Goal: Transaction & Acquisition: Purchase product/service

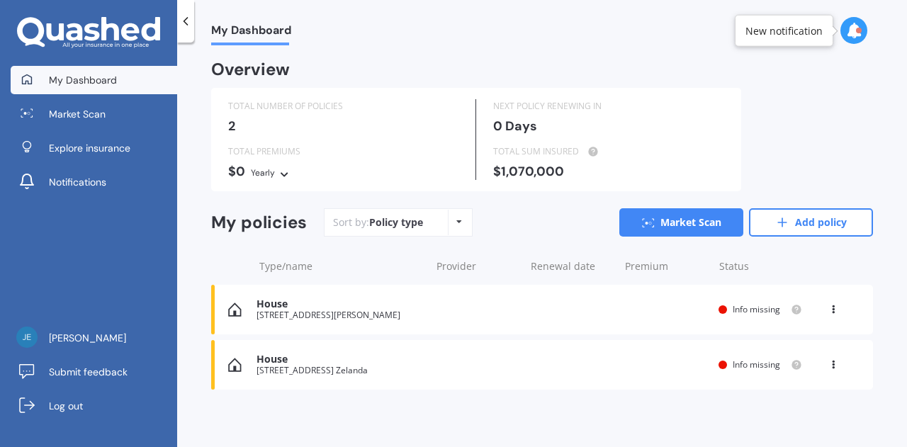
click at [690, 218] on link "Market Scan" at bounding box center [681, 222] width 124 height 28
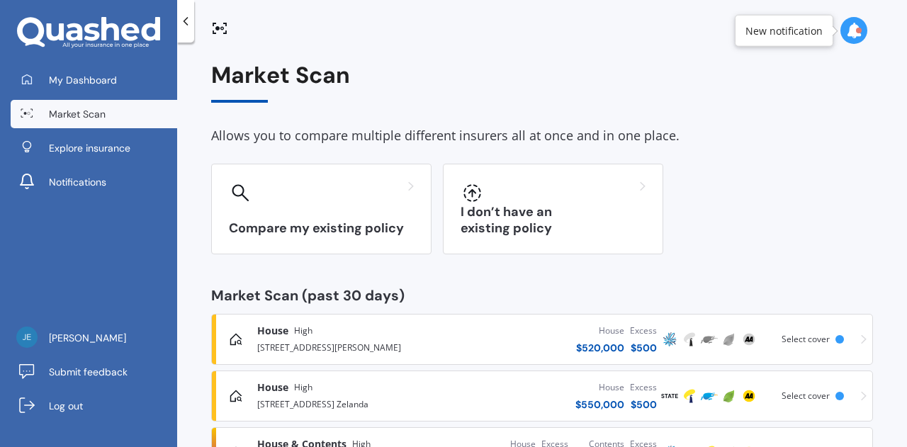
click at [545, 219] on div "I don’t have an existing policy" at bounding box center [553, 209] width 220 height 91
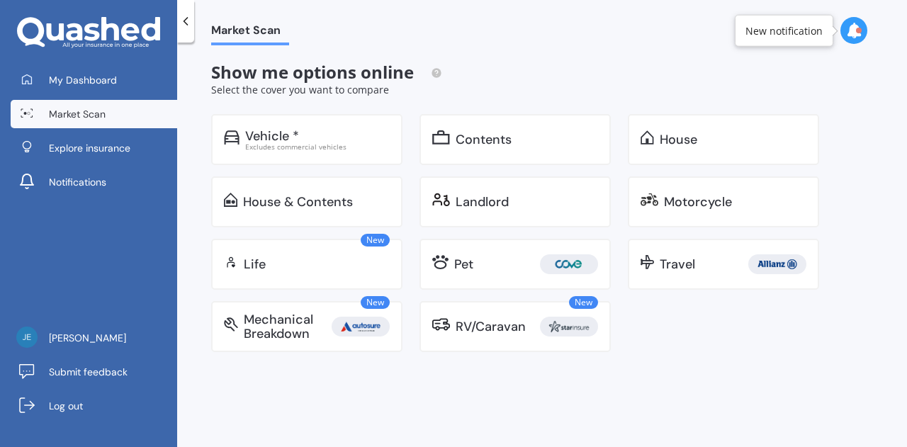
click at [688, 142] on div "House" at bounding box center [679, 140] width 38 height 14
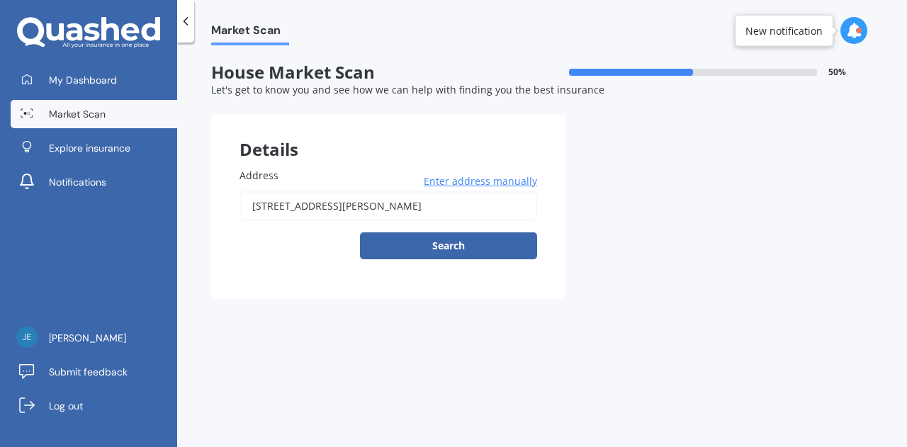
click at [482, 207] on input "[STREET_ADDRESS][PERSON_NAME]" at bounding box center [389, 206] width 298 height 30
type input "a"
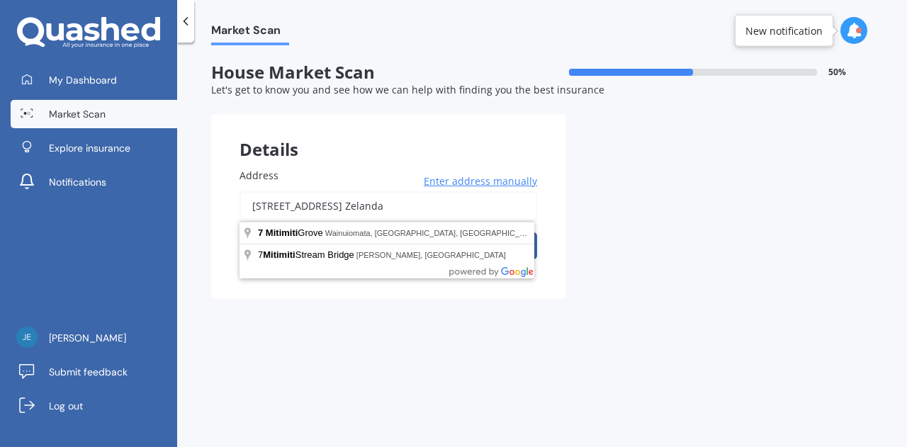
type input "[STREET_ADDRESS] Zelanda"
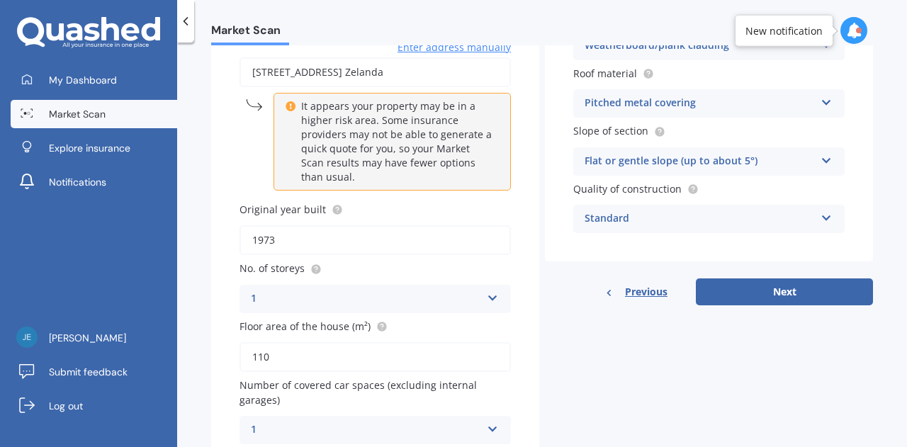
scroll to position [55, 0]
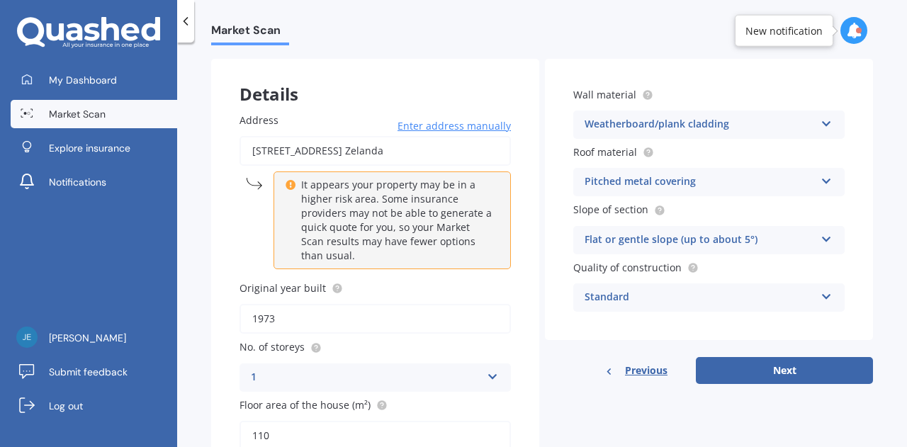
click at [758, 371] on button "Next" at bounding box center [784, 370] width 177 height 27
select select "26"
select select "03"
select select "1992"
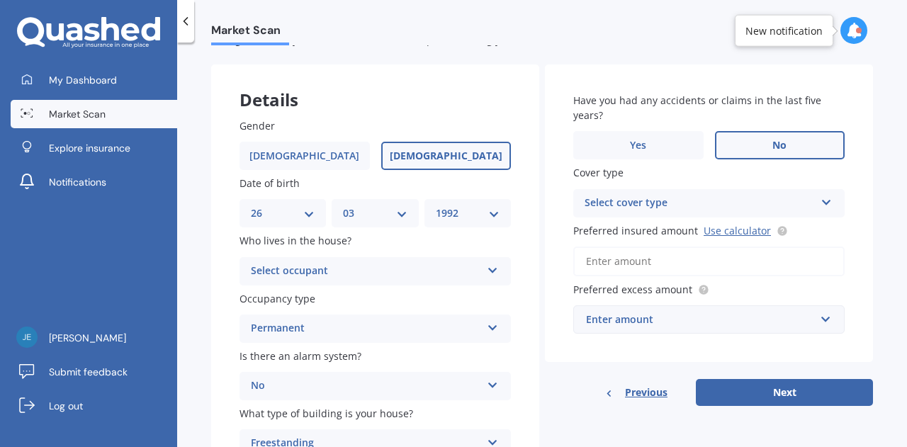
scroll to position [71, 0]
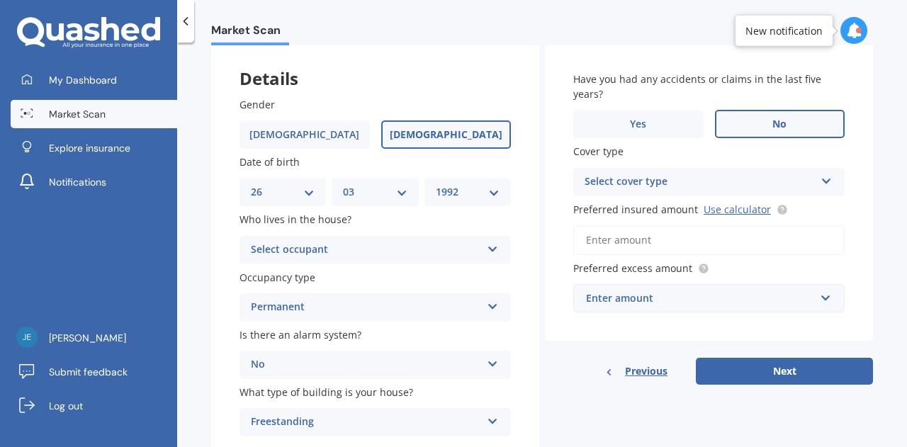
click at [334, 250] on div "Select occupant" at bounding box center [366, 250] width 230 height 17
click at [344, 300] on div "Owner + Boarder" at bounding box center [375, 304] width 270 height 26
click at [655, 235] on input "Preferred insured amount Use calculator" at bounding box center [708, 240] width 271 height 30
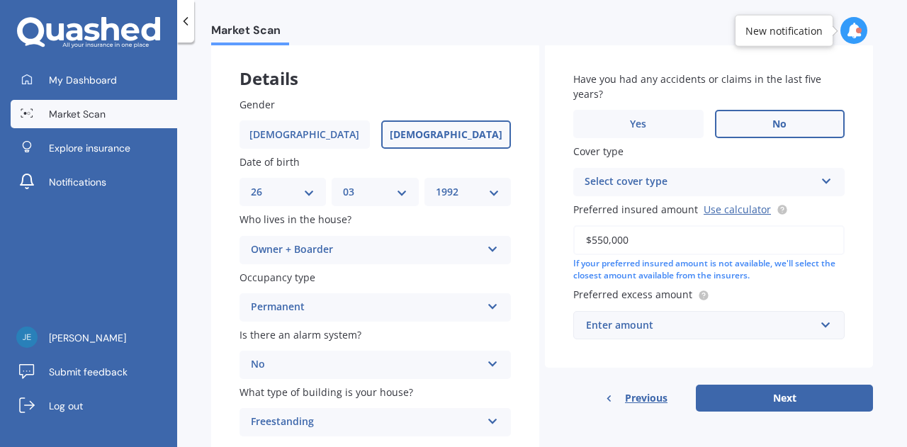
type input "$550,000"
click at [736, 331] on div "Enter amount" at bounding box center [700, 326] width 229 height 16
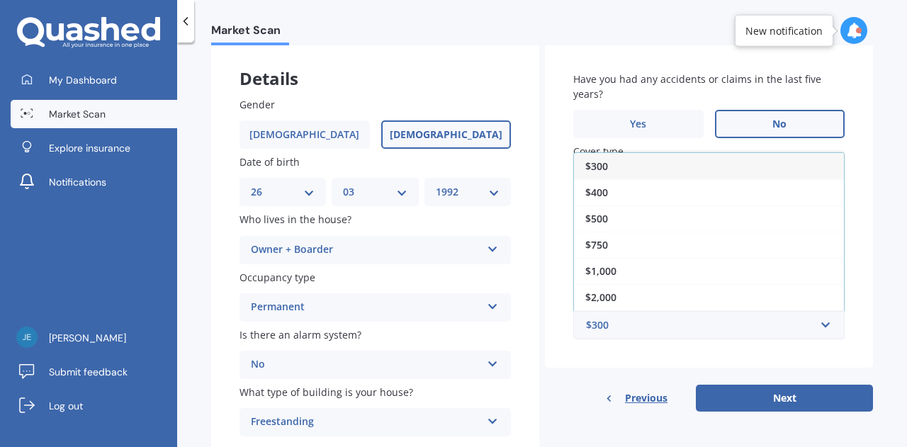
click at [611, 216] on div "$500" at bounding box center [709, 219] width 270 height 26
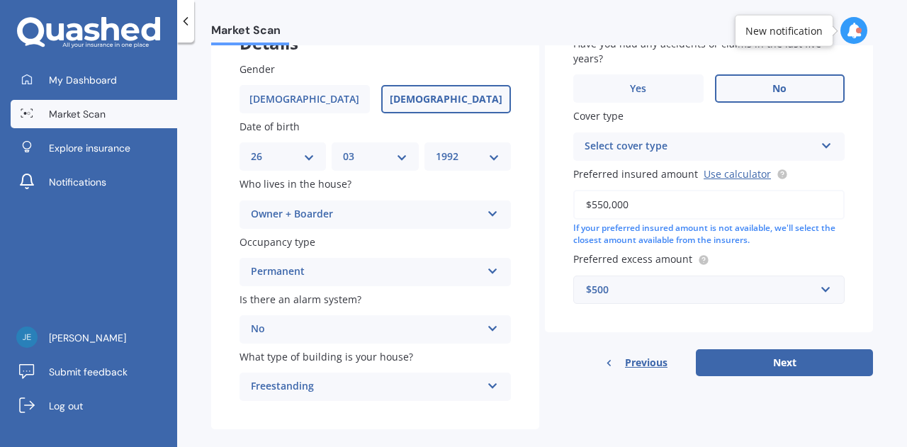
scroll to position [126, 0]
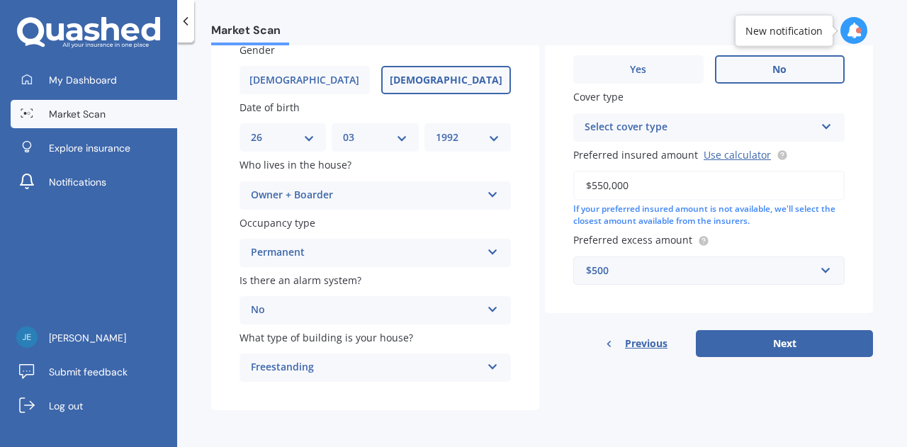
click at [747, 338] on button "Next" at bounding box center [784, 343] width 177 height 27
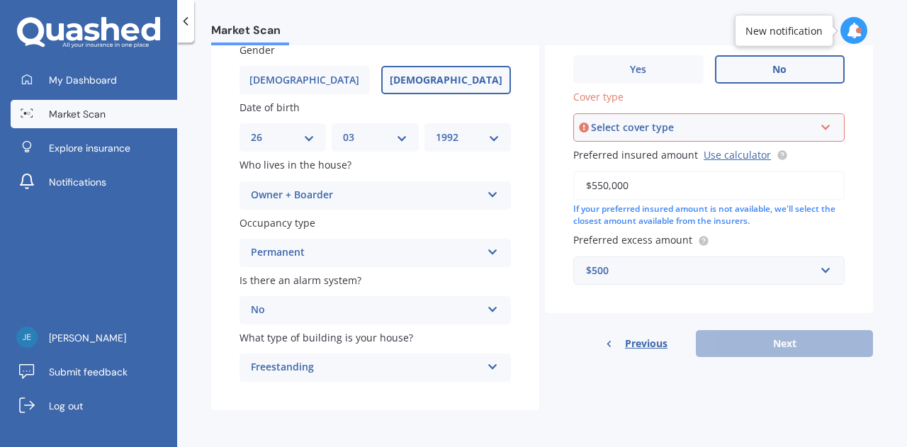
drag, startPoint x: 668, startPoint y: 122, endPoint x: 668, endPoint y: 140, distance: 17.7
click at [668, 123] on div "Select cover type" at bounding box center [702, 128] width 223 height 16
click at [646, 155] on div "High" at bounding box center [709, 155] width 269 height 26
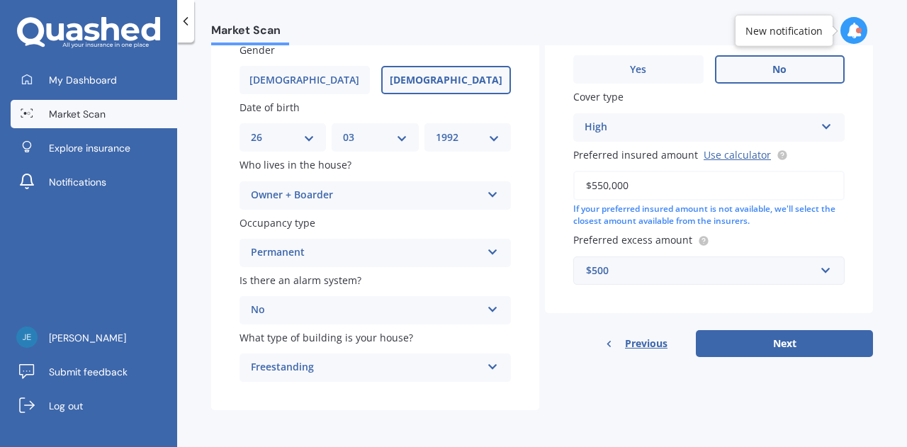
click at [746, 344] on button "Next" at bounding box center [784, 343] width 177 height 27
select select "26"
select select "03"
select select "1992"
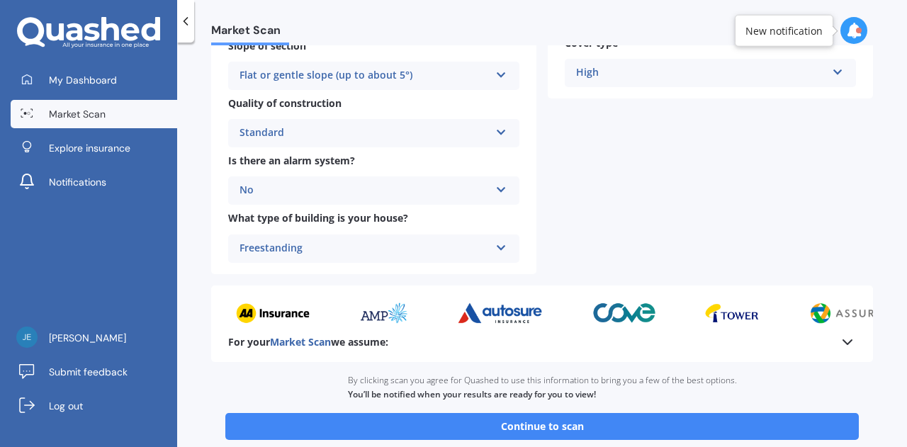
scroll to position [496, 0]
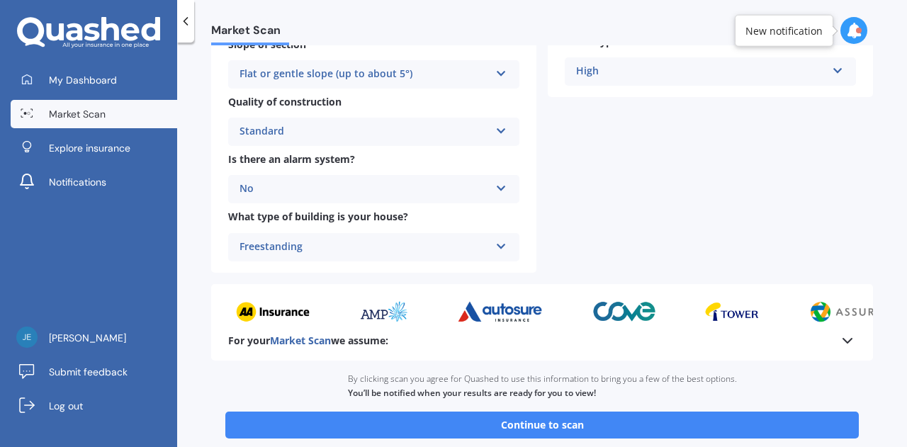
click at [561, 431] on button "Continue to scan" at bounding box center [542, 425] width 634 height 27
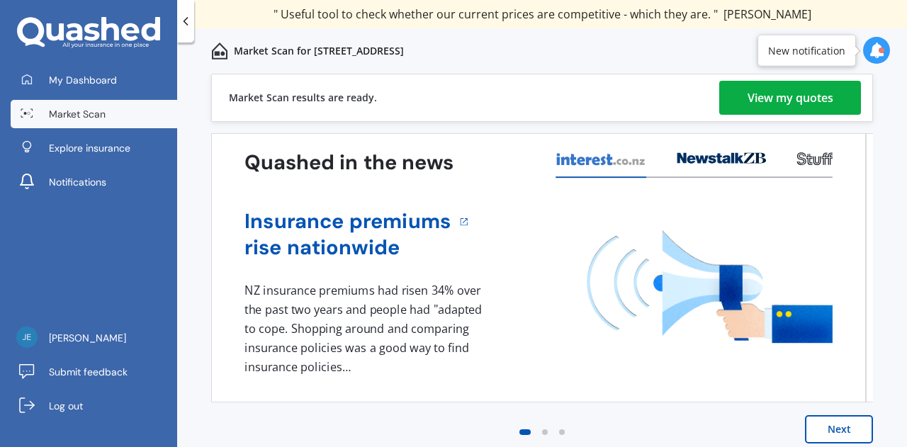
click at [774, 92] on div "View my quotes" at bounding box center [791, 98] width 86 height 34
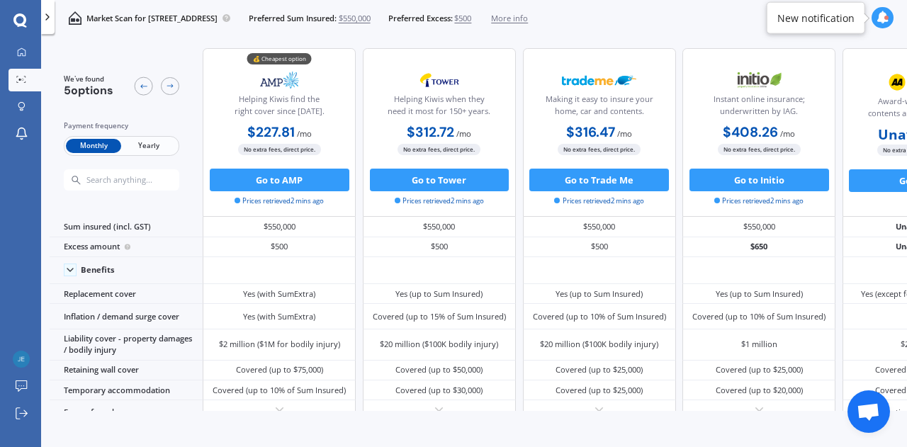
click at [153, 141] on span "Yearly" at bounding box center [148, 146] width 55 height 15
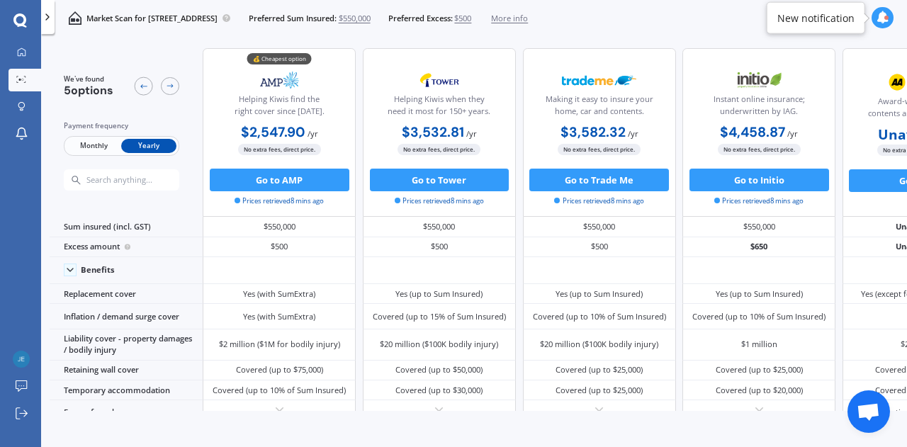
click at [92, 142] on span "Monthly" at bounding box center [93, 146] width 55 height 15
